Goal: Information Seeking & Learning: Compare options

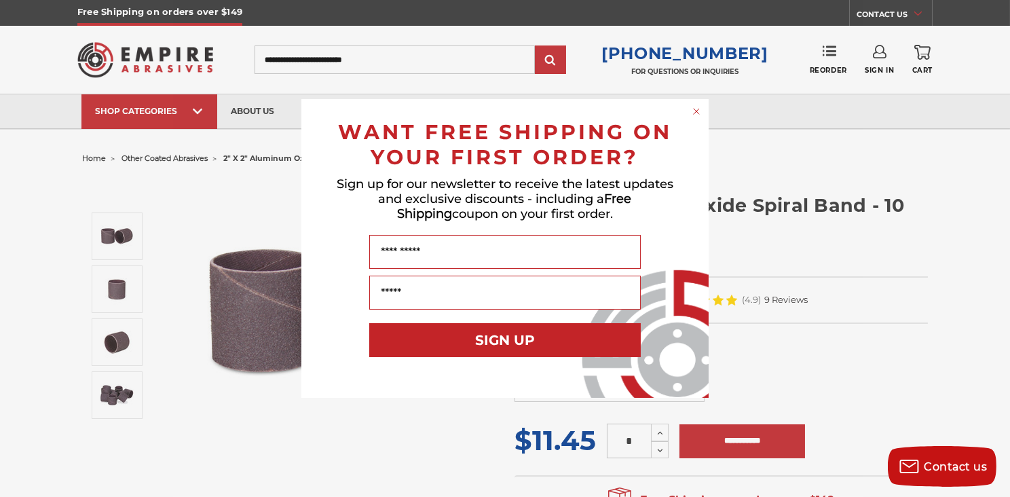
click at [702, 111] on circle "Close dialog" at bounding box center [696, 111] width 13 height 13
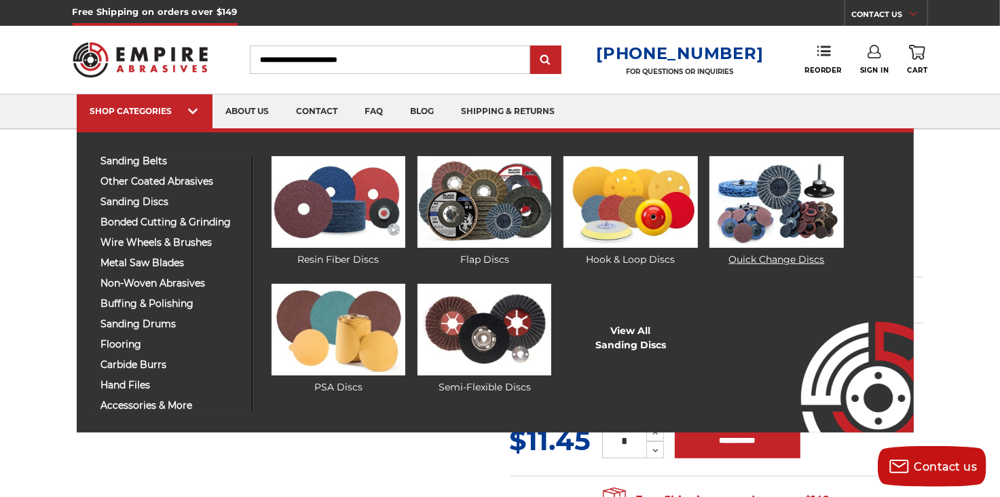
click at [793, 257] on link "Quick Change Discs" at bounding box center [776, 211] width 134 height 111
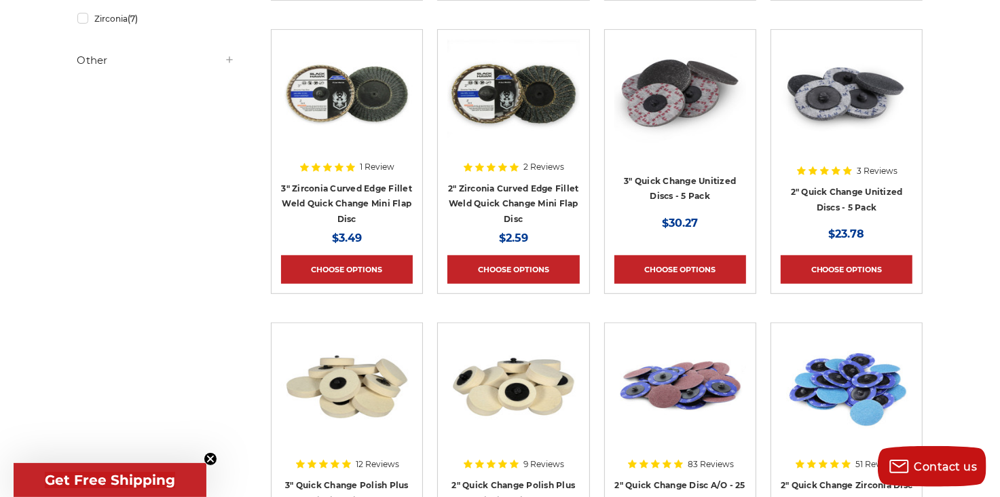
scroll to position [679, 0]
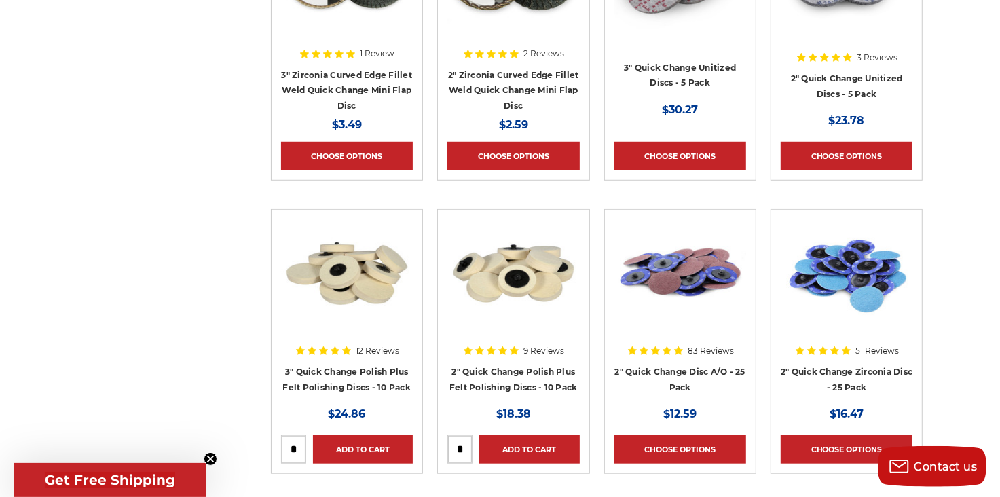
click at [694, 362] on div at bounding box center [680, 306] width 132 height 174
click at [881, 372] on div at bounding box center [846, 306] width 132 height 174
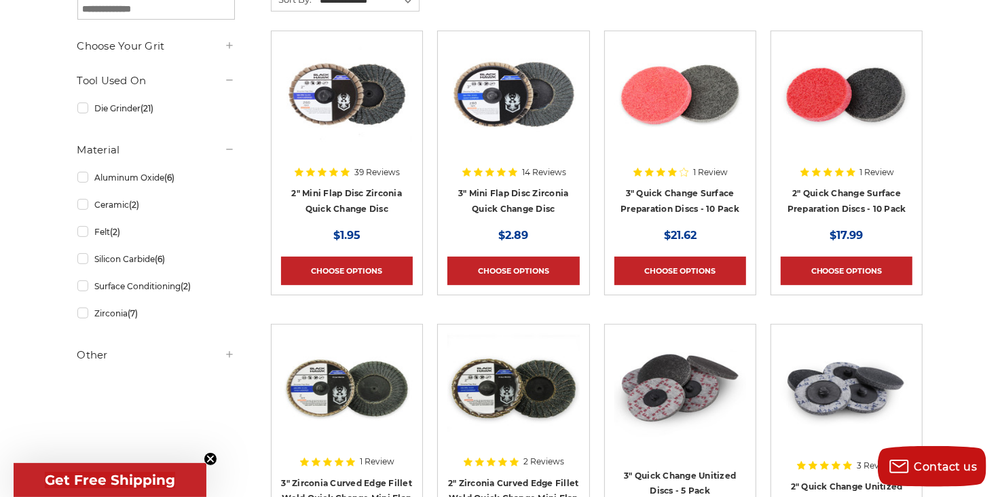
scroll to position [226, 0]
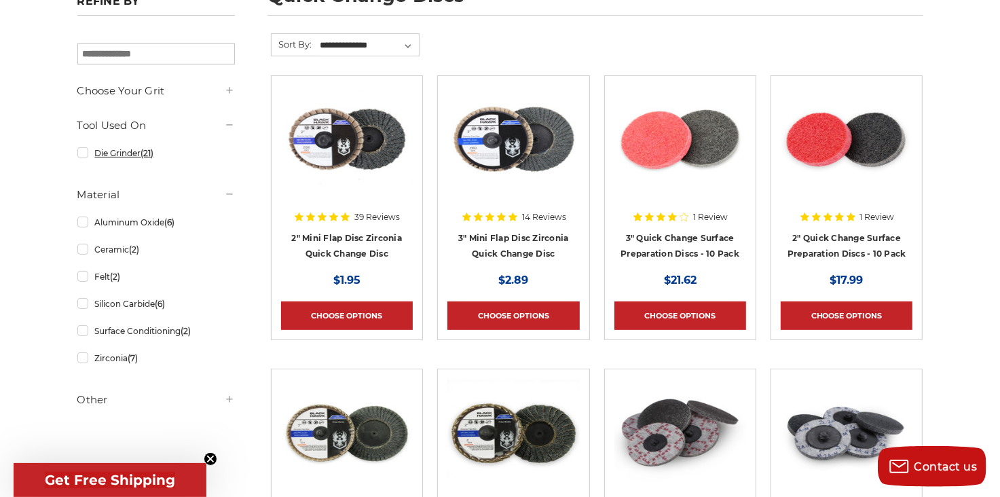
click at [131, 149] on link "Die Grinder (21)" at bounding box center [155, 153] width 157 height 24
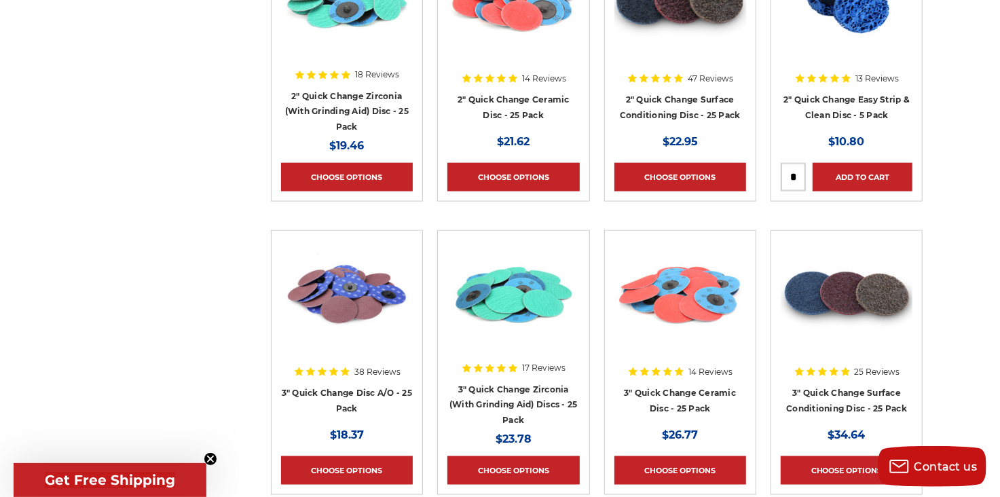
scroll to position [1357, 0]
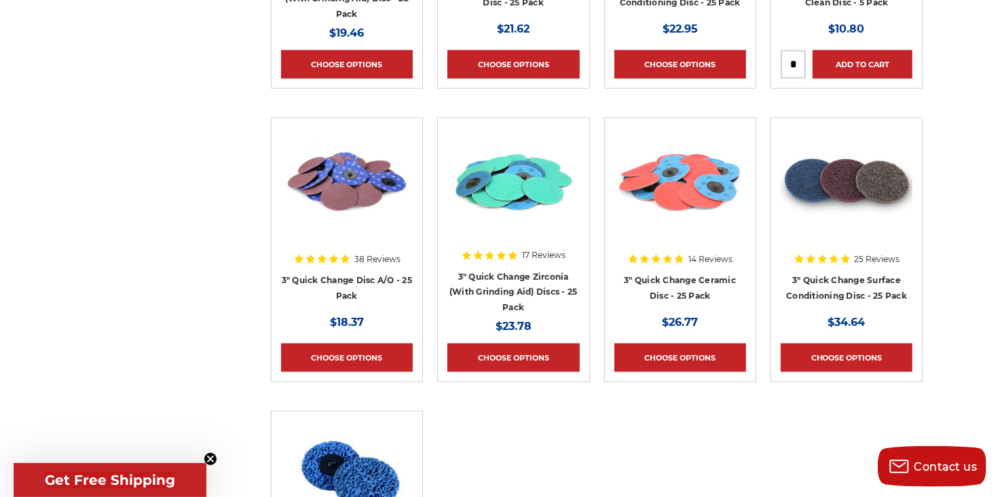
click at [371, 288] on div at bounding box center [347, 215] width 132 height 174
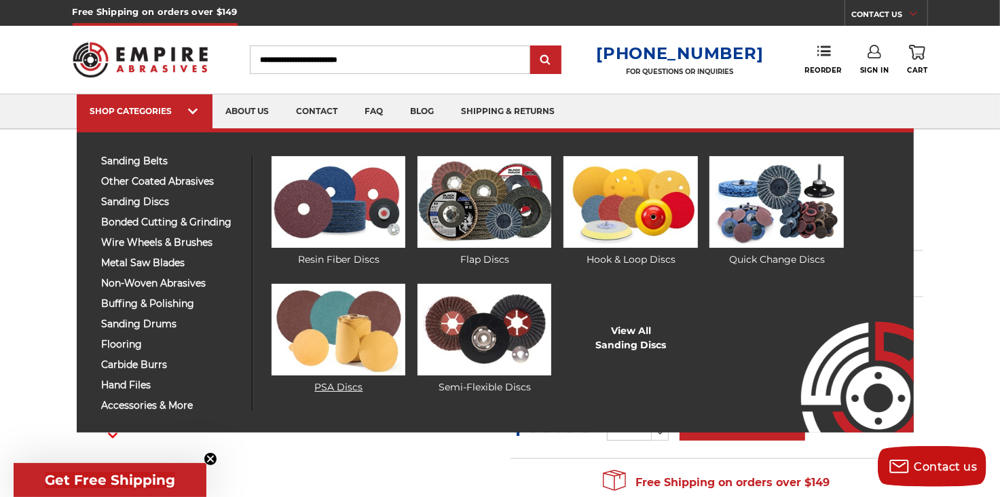
click at [329, 389] on link "PSA Discs" at bounding box center [338, 339] width 134 height 111
